Goal: Task Accomplishment & Management: Manage account settings

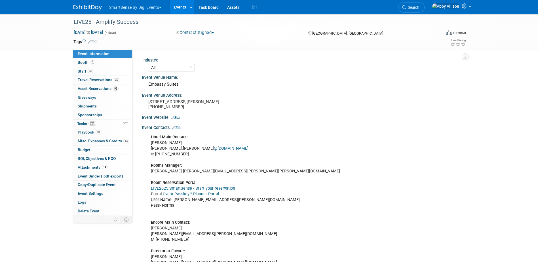
select select "All"
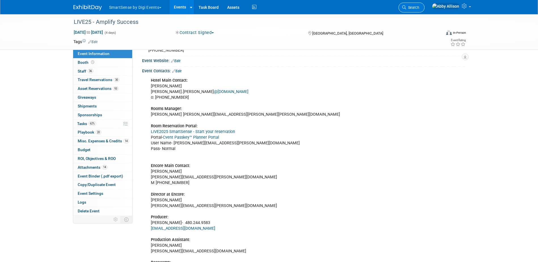
click at [419, 8] on span "Search" at bounding box center [412, 7] width 13 height 4
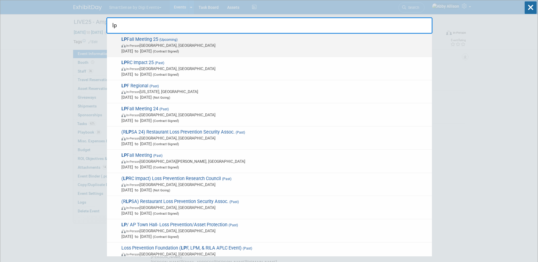
type input "lp"
click at [154, 43] on span "In-Person Delray Beach, FL" at bounding box center [275, 46] width 308 height 6
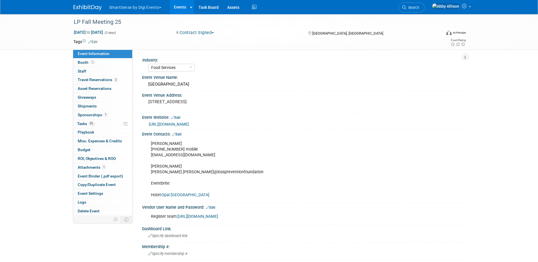
select select "Food Services"
click at [78, 71] on span "Staff 0" at bounding box center [82, 71] width 9 height 5
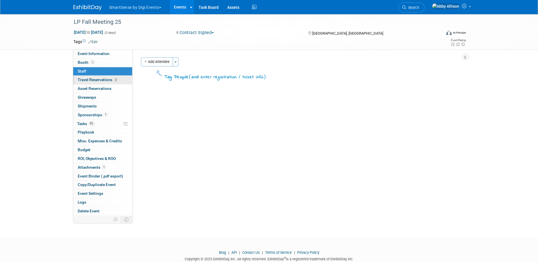
click at [78, 79] on span "Travel Reservations 2" at bounding box center [98, 79] width 40 height 5
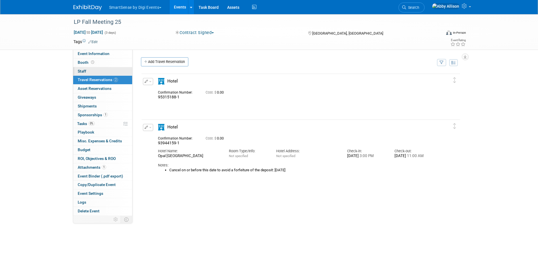
click at [84, 69] on span "Staff 0" at bounding box center [82, 71] width 9 height 5
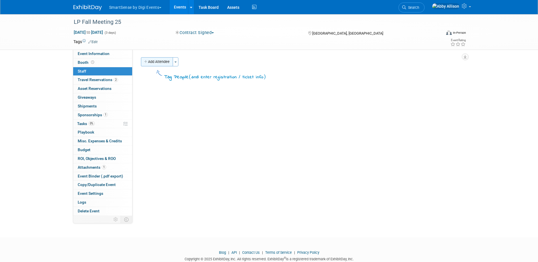
click at [147, 62] on icon "button" at bounding box center [146, 62] width 4 height 4
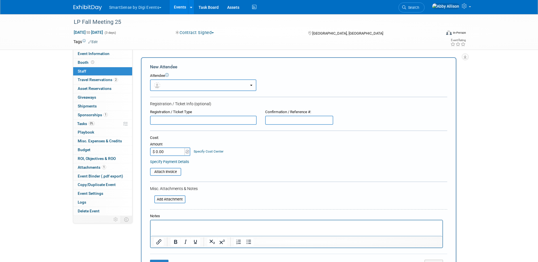
click at [166, 85] on button "button" at bounding box center [203, 85] width 106 height 12
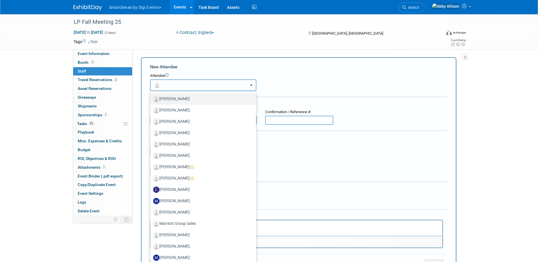
scroll to position [823, 0]
click at [182, 85] on button "button" at bounding box center [203, 85] width 106 height 12
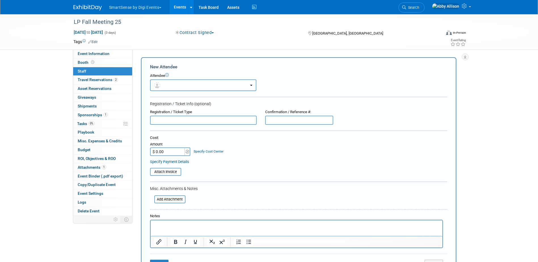
click at [193, 86] on button "button" at bounding box center [203, 85] width 106 height 12
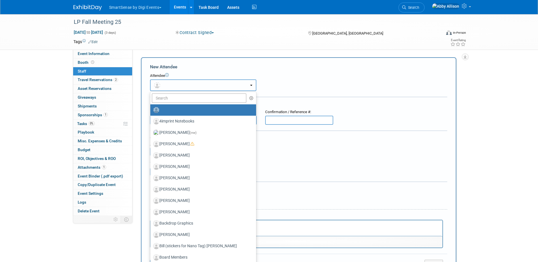
scroll to position [0, 0]
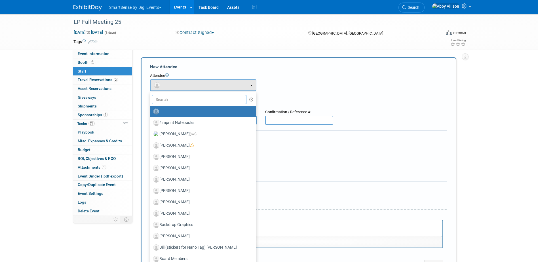
click at [197, 96] on input "text" at bounding box center [199, 100] width 95 height 10
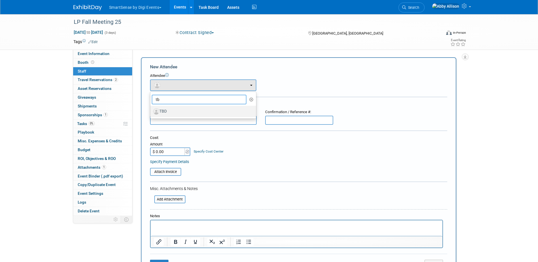
type input "tb"
click at [178, 109] on label "TBD" at bounding box center [201, 111] width 97 height 9
click at [151, 109] on input "TBD" at bounding box center [150, 111] width 4 height 4
select select "6da6030a-9959-44e1-93d7-7cc745385c53"
select select "1"
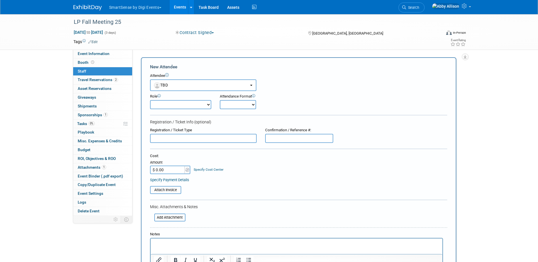
click at [277, 139] on input "text" at bounding box center [299, 138] width 68 height 9
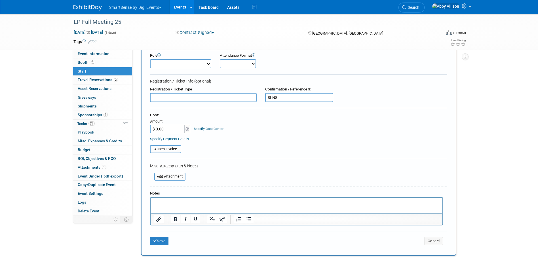
scroll to position [57, 0]
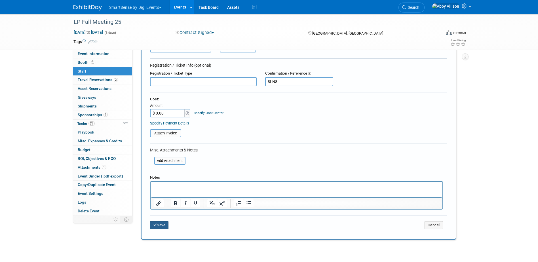
type input "8LN8"
click at [158, 228] on button "Save" at bounding box center [159, 225] width 19 height 8
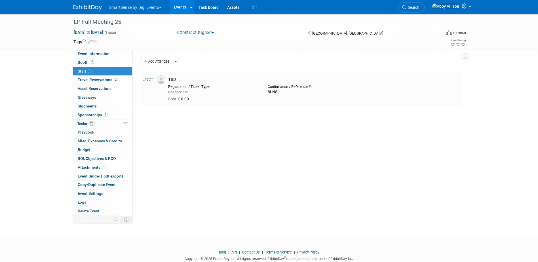
scroll to position [0, 0]
click at [163, 64] on button "Add Attendee" at bounding box center [157, 61] width 32 height 9
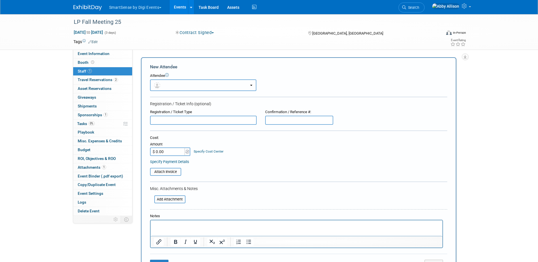
click at [213, 85] on button "button" at bounding box center [203, 85] width 106 height 12
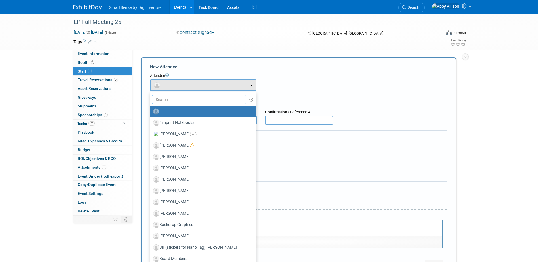
click at [224, 100] on input "text" at bounding box center [199, 100] width 95 height 10
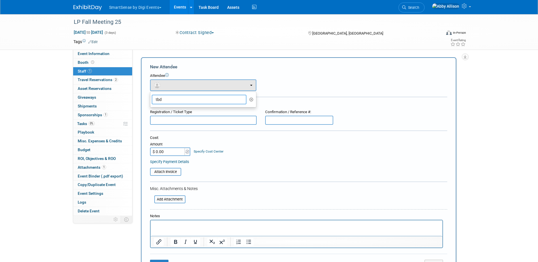
type input "tbd"
click at [282, 182] on div at bounding box center [298, 182] width 297 height 1
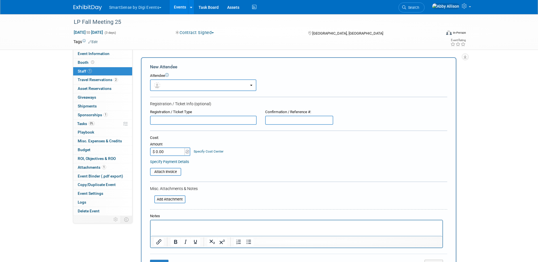
click at [282, 122] on input "text" at bounding box center [299, 120] width 68 height 9
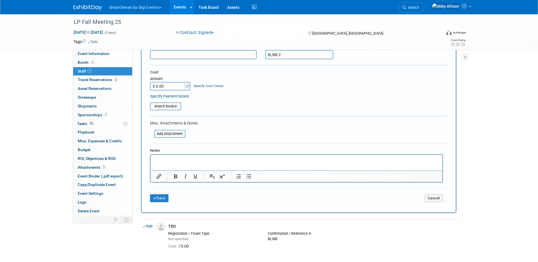
scroll to position [114, 0]
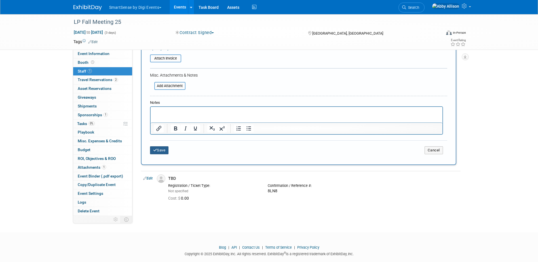
type input "8LN8-2"
click at [159, 150] on button "Save" at bounding box center [159, 150] width 19 height 8
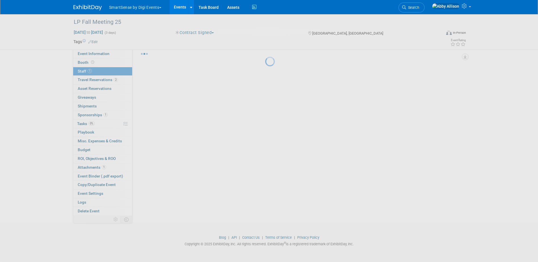
scroll to position [15, 0]
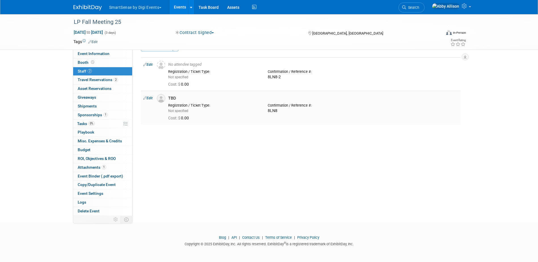
click at [150, 97] on link "Edit" at bounding box center [147, 98] width 9 height 4
select select "6da6030a-9959-44e1-93d7-7cc745385c53"
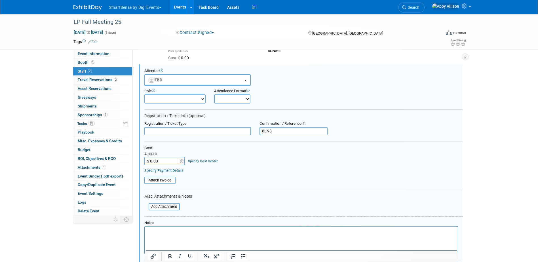
scroll to position [0, 0]
click at [282, 136] on form "Attendee <img src="https://www.exhibitday.com/Images/Unassigned-User-Icon.png" …" at bounding box center [303, 174] width 318 height 210
click at [283, 132] on input "8LN8" at bounding box center [294, 131] width 68 height 9
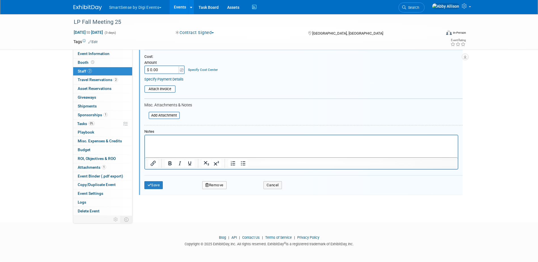
scroll to position [133, 0]
type input "8LN8- 1"
click at [154, 184] on button "Save" at bounding box center [153, 185] width 19 height 8
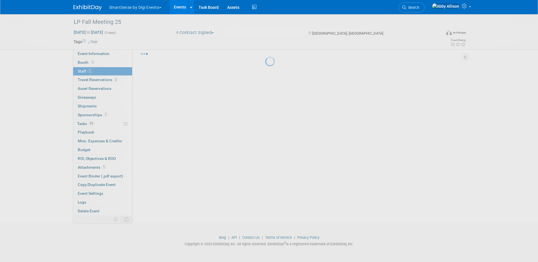
scroll to position [15, 0]
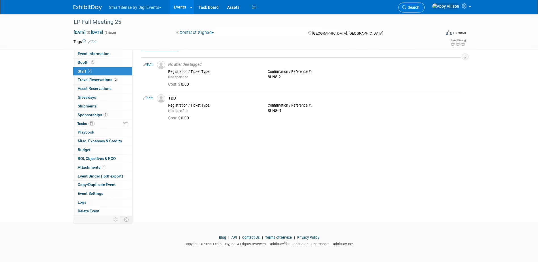
click at [419, 8] on span "Search" at bounding box center [412, 7] width 13 height 4
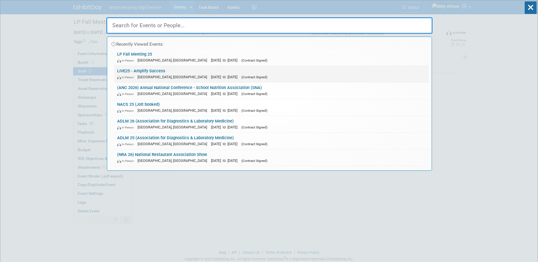
click at [140, 71] on link "LIVE25 - Amplify Success In-Person Nashville, TN Oct 21, 2025 to Oct 24, 2025 (…" at bounding box center [271, 74] width 315 height 16
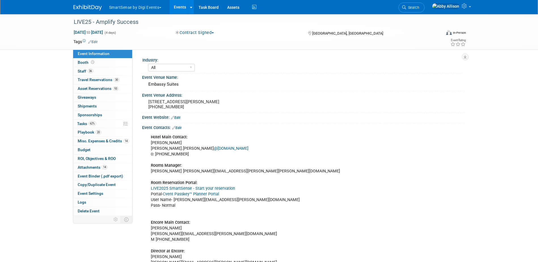
select select "All"
click at [86, 70] on span "Staff 36" at bounding box center [86, 71] width 16 height 5
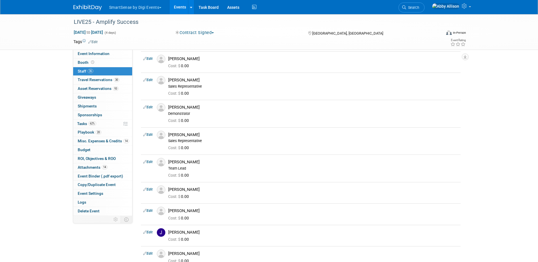
scroll to position [397, 0]
click at [419, 7] on span "Search" at bounding box center [412, 7] width 13 height 4
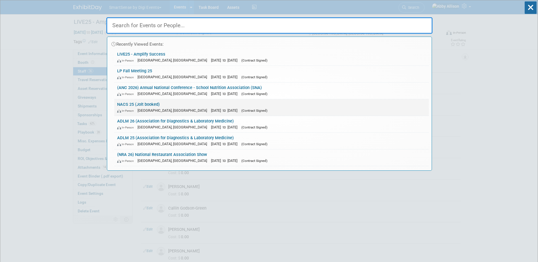
click at [123, 104] on link "NACS 25 (Jolt booked) In-Person [GEOGRAPHIC_DATA], [GEOGRAPHIC_DATA] [DATE] to …" at bounding box center [271, 107] width 315 height 16
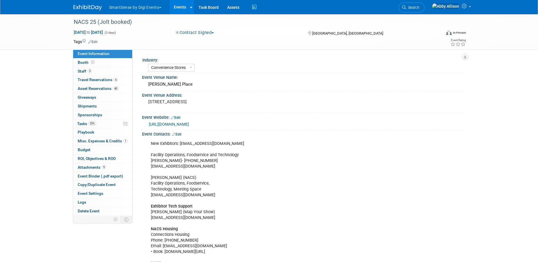
select select "Convenience Stores"
click at [92, 64] on span "Booth" at bounding box center [87, 62] width 18 height 5
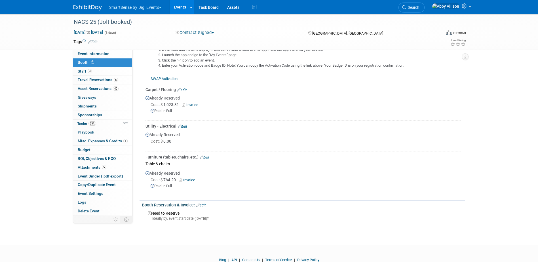
scroll to position [255, 0]
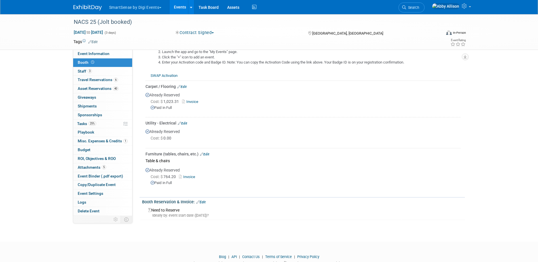
click at [206, 154] on link "Edit" at bounding box center [204, 154] width 9 height 4
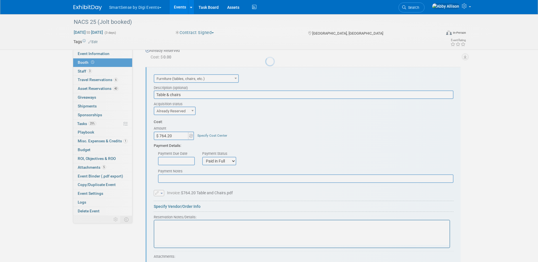
scroll to position [339, 0]
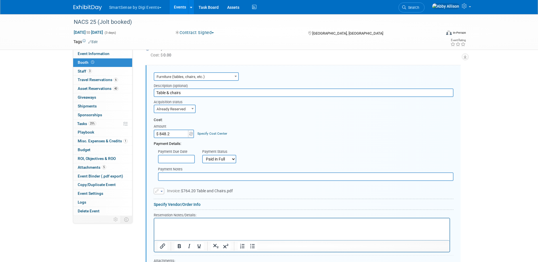
type input "$ 848.26"
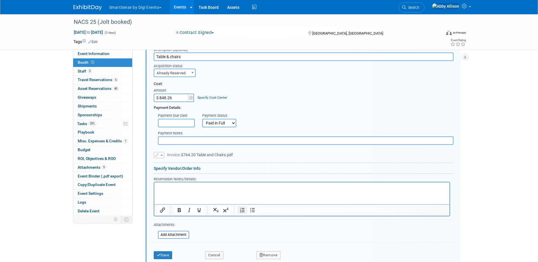
scroll to position [395, 0]
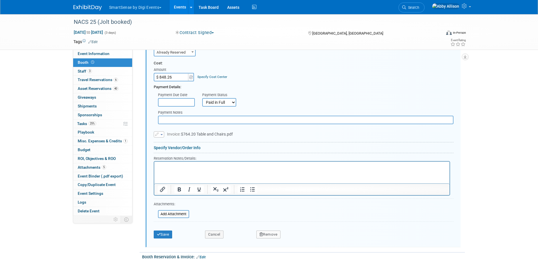
click at [161, 135] on button "button" at bounding box center [159, 134] width 10 height 6
click at [184, 141] on link "Replace with a new file" at bounding box center [182, 143] width 57 height 8
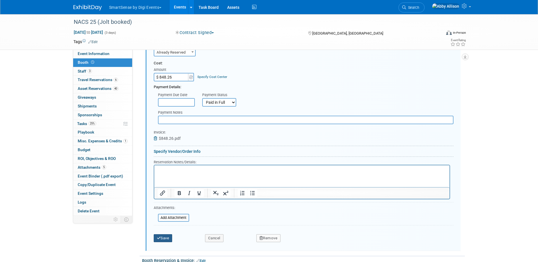
click at [163, 234] on button "Save" at bounding box center [163, 238] width 19 height 8
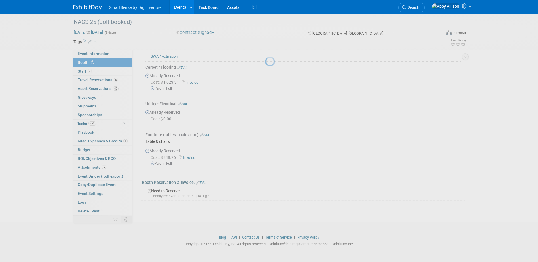
scroll to position [274, 0]
